Goal: Download file/media

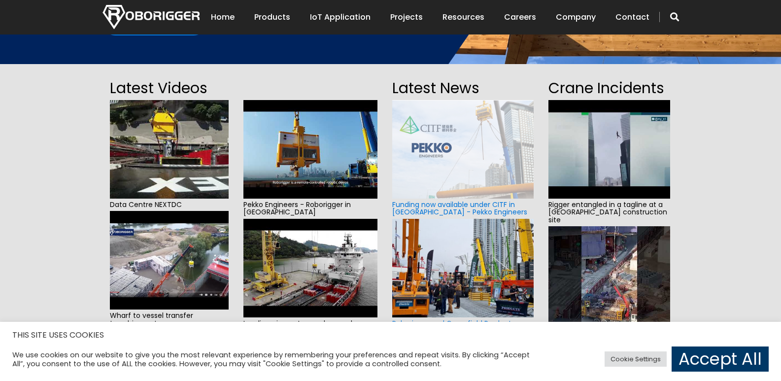
scroll to position [138, 0]
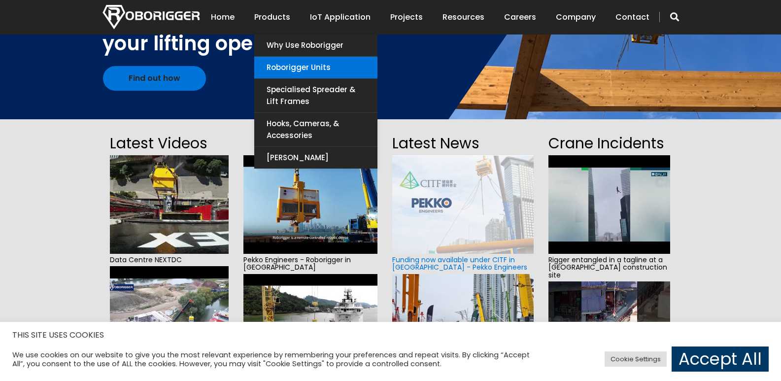
click at [293, 66] on link "Roborigger Units" at bounding box center [315, 68] width 123 height 22
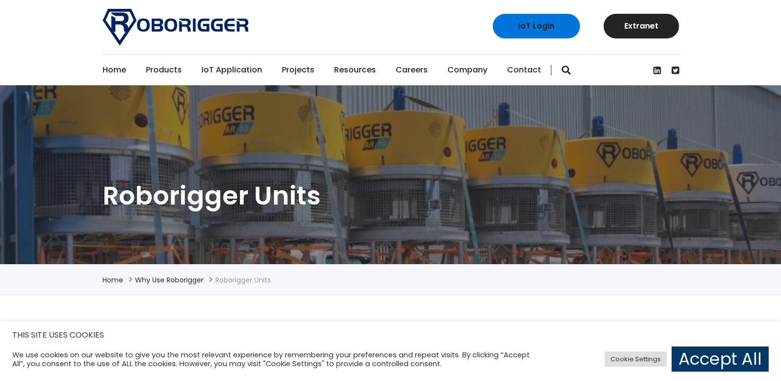
drag, startPoint x: 0, startPoint y: 0, endPoint x: 406, endPoint y: 12, distance: 405.8
click at [406, 12] on div "IoT Login Extranet" at bounding box center [390, 27] width 591 height 54
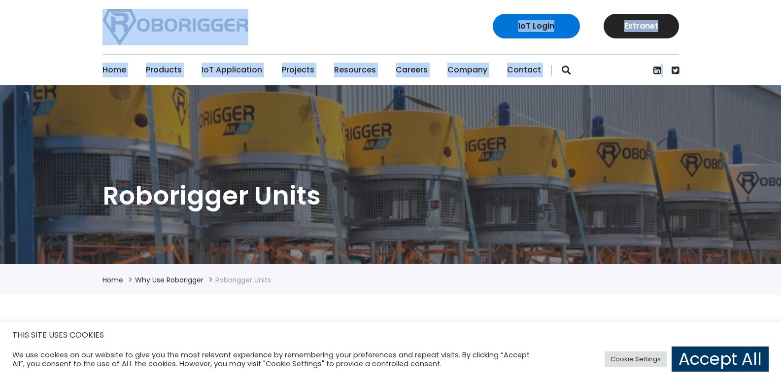
drag, startPoint x: 310, startPoint y: 86, endPoint x: 298, endPoint y: -6, distance: 93.5
click at [298, 7] on div "IoT Login Extranet" at bounding box center [390, 27] width 591 height 54
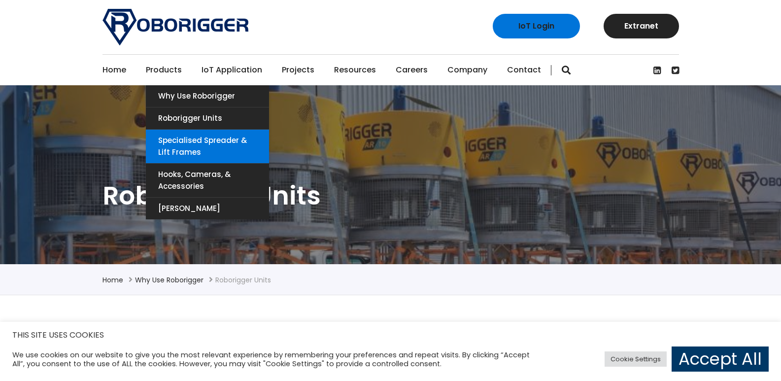
click at [178, 142] on link "Specialised Spreader & Lift Frames" at bounding box center [207, 147] width 123 height 34
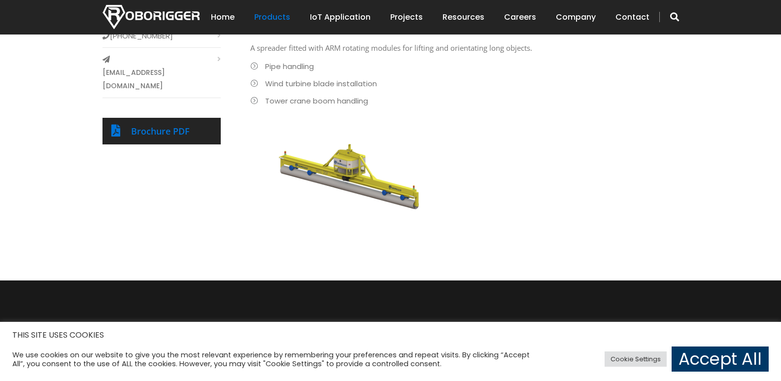
scroll to position [447, 0]
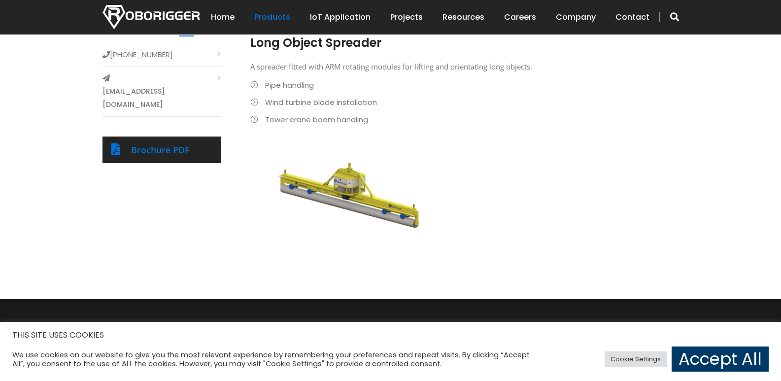
click at [188, 137] on div "Brochure PDF" at bounding box center [162, 150] width 118 height 27
click at [161, 144] on link "Brochure PDF" at bounding box center [160, 150] width 59 height 12
